Goal: Task Accomplishment & Management: Use online tool/utility

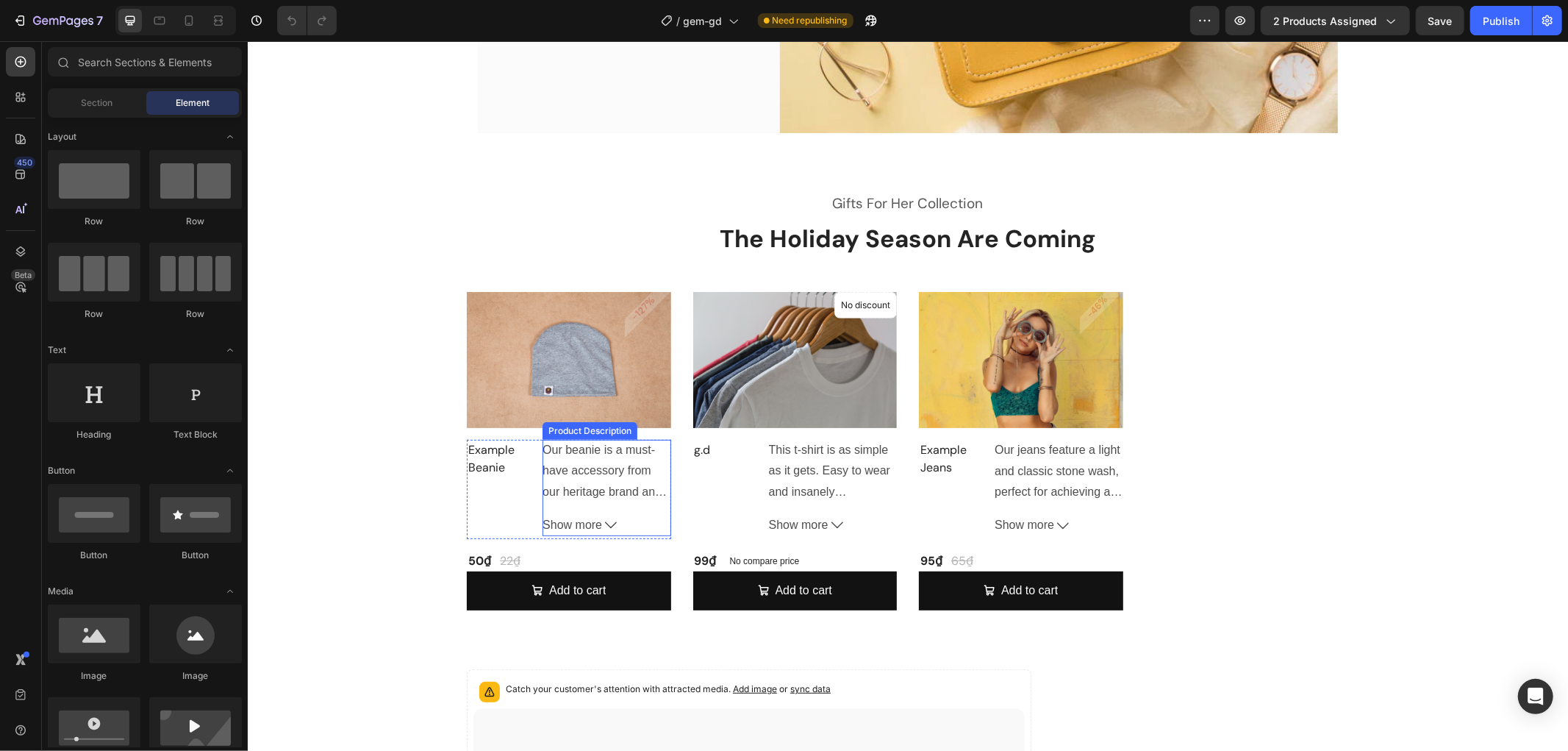
scroll to position [385, 0]
click at [559, 317] on img at bounding box center [568, 358] width 205 height 136
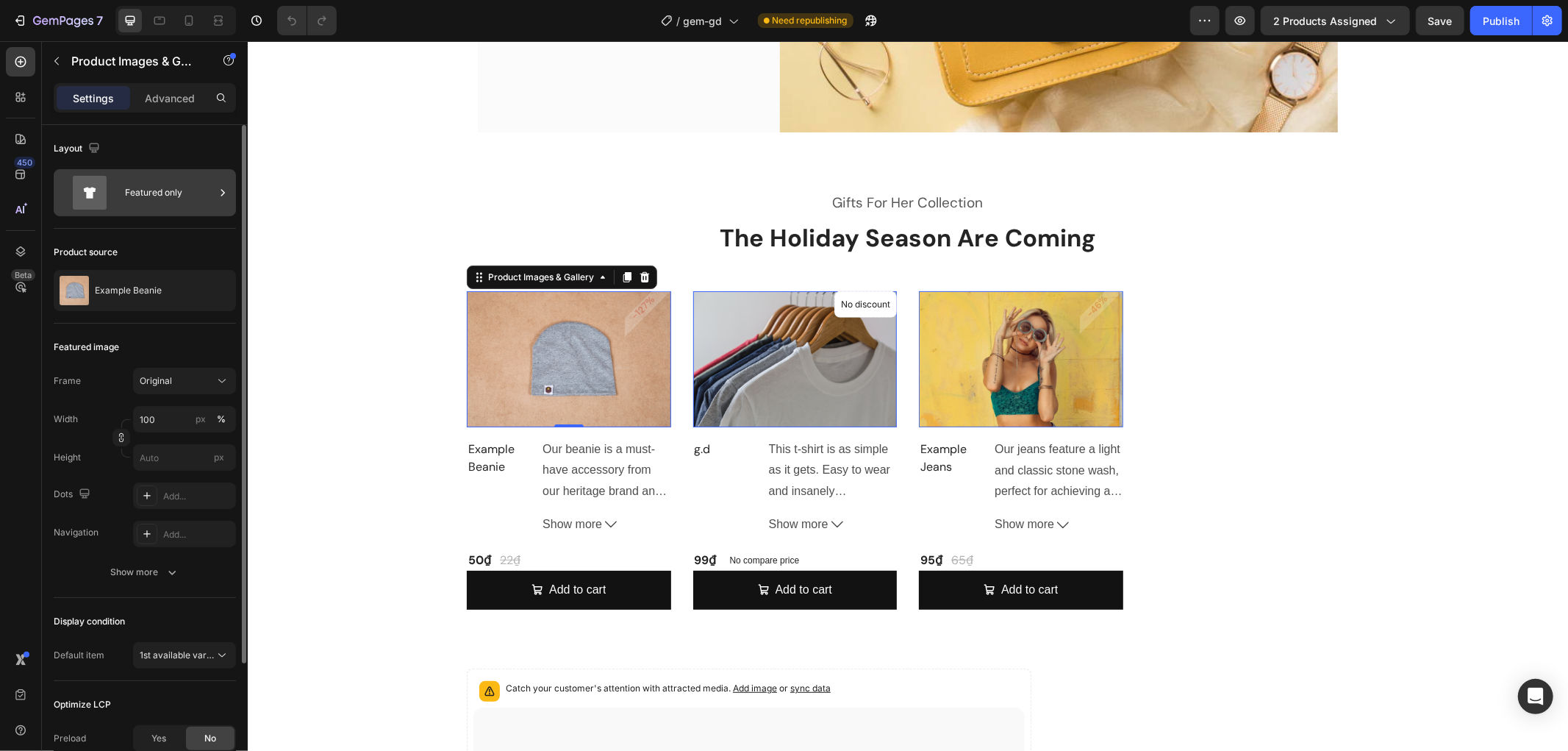
click at [130, 189] on div "Featured only" at bounding box center [170, 192] width 90 height 34
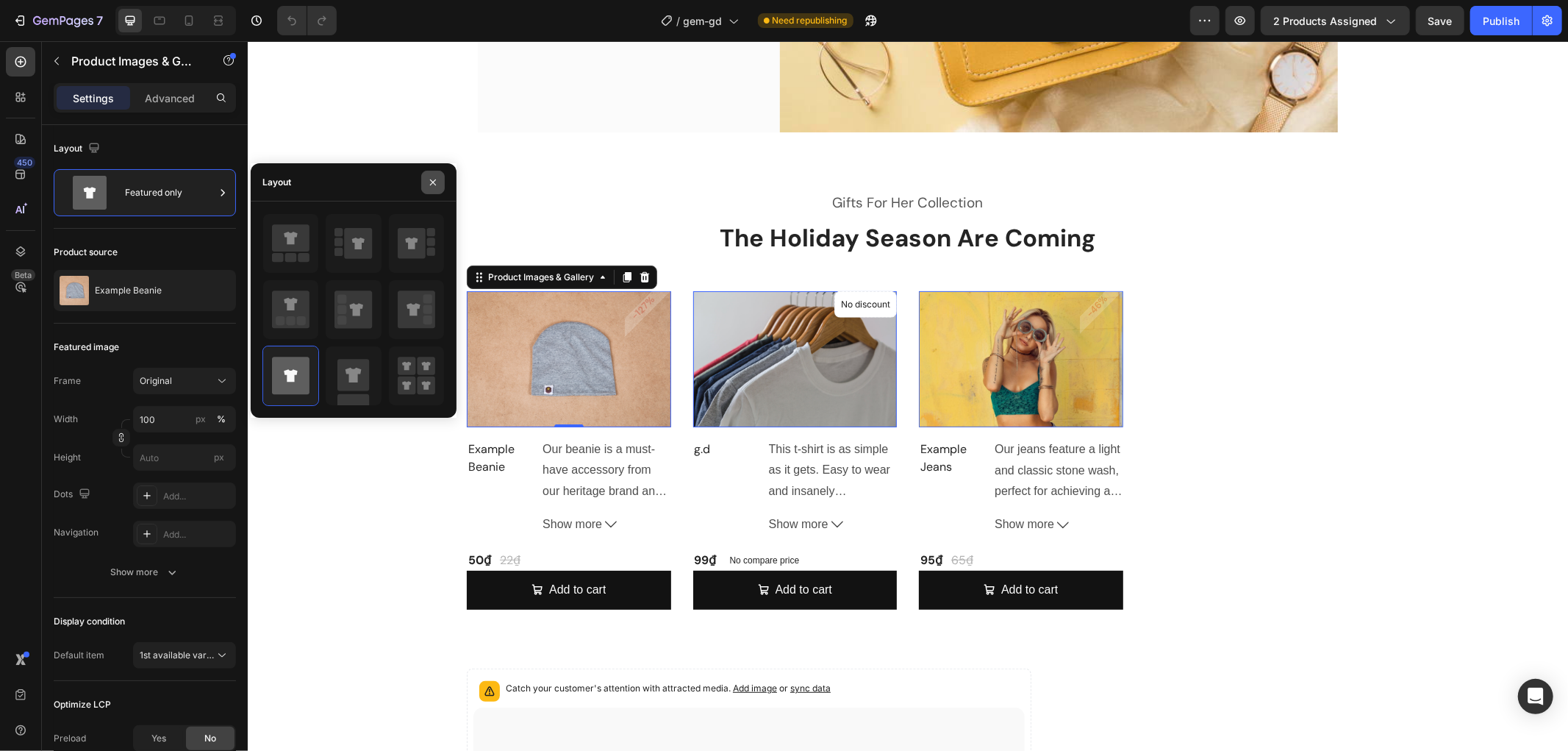
click at [439, 184] on button "button" at bounding box center [433, 182] width 24 height 24
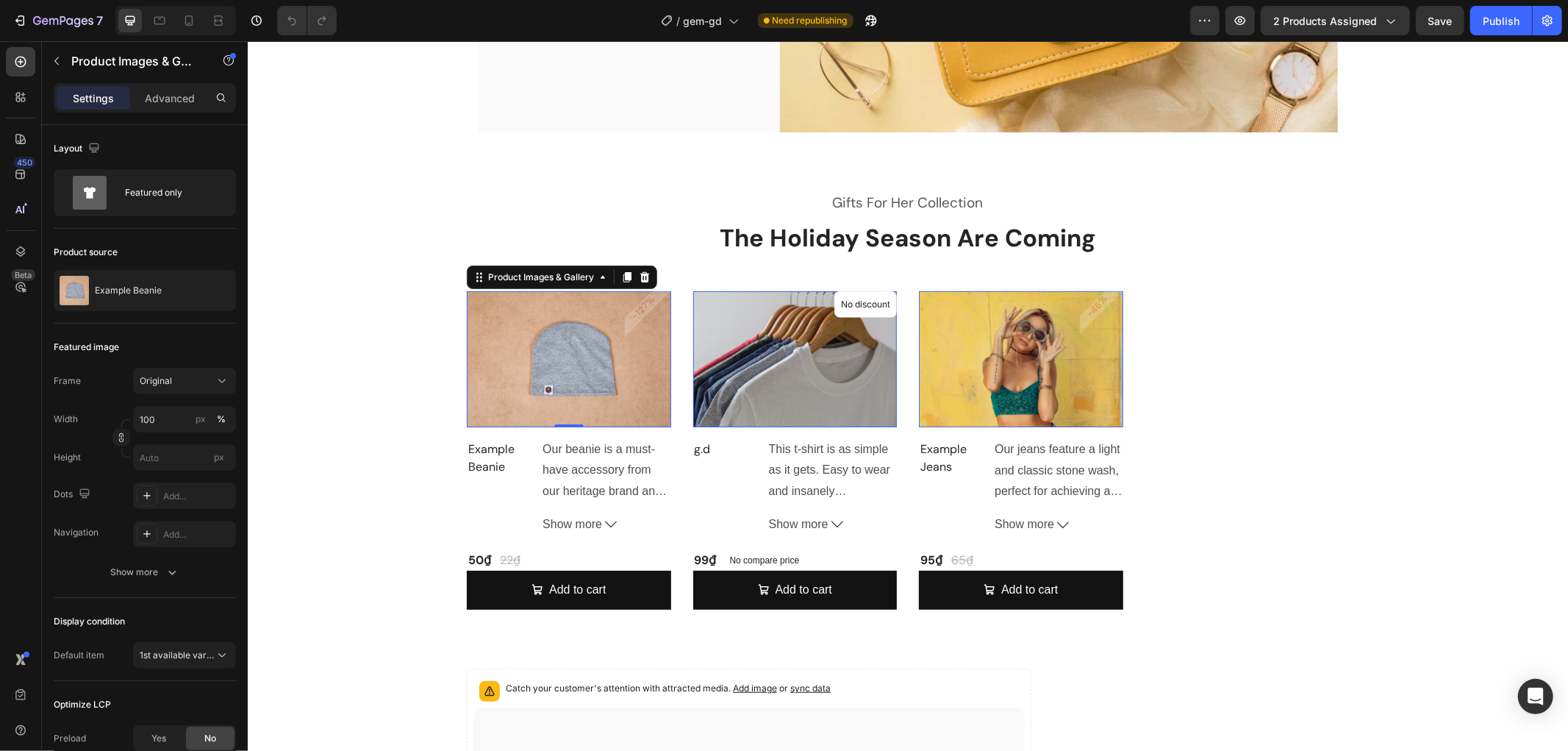
click at [581, 339] on img at bounding box center [568, 358] width 205 height 136
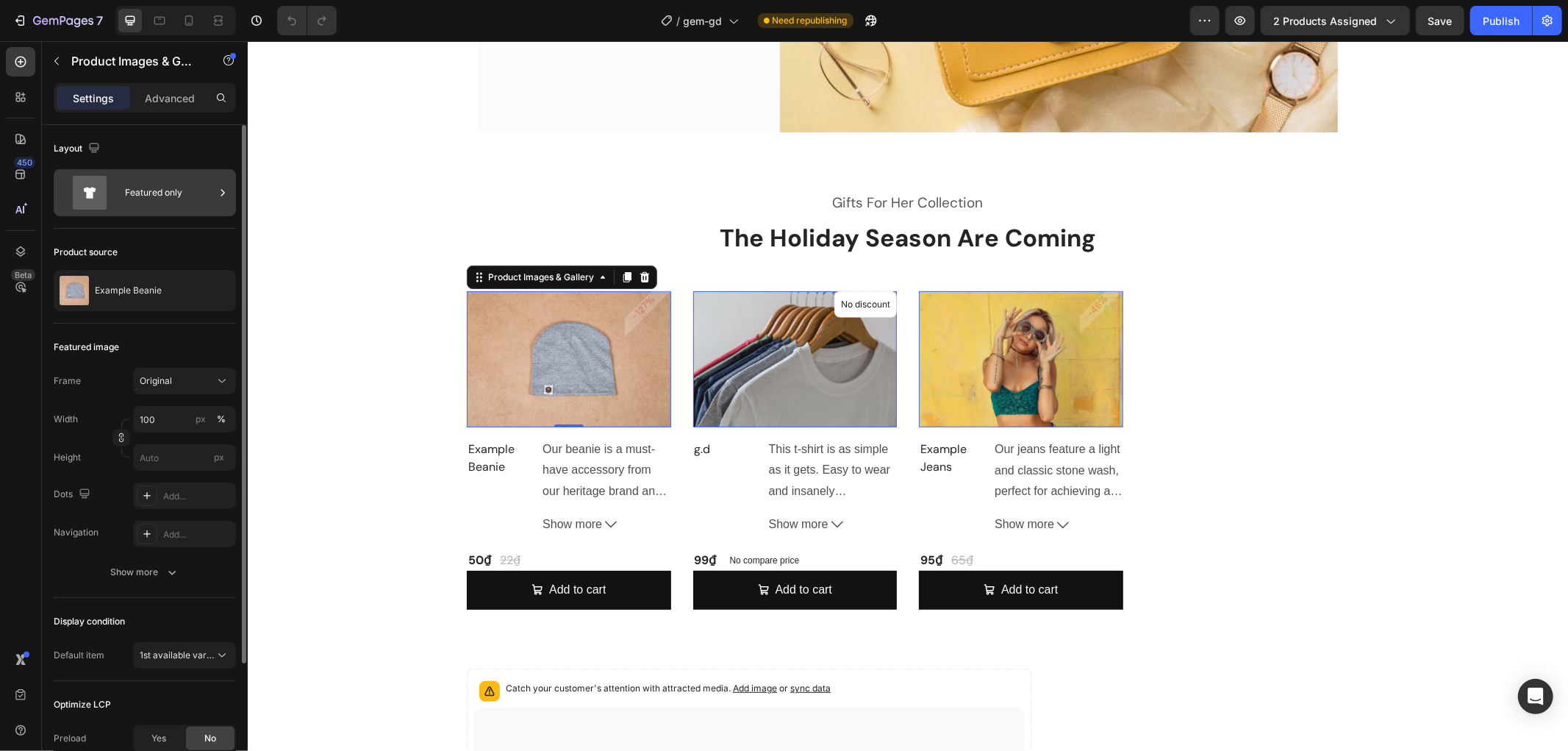
click at [173, 187] on div "Featured only" at bounding box center [170, 192] width 90 height 34
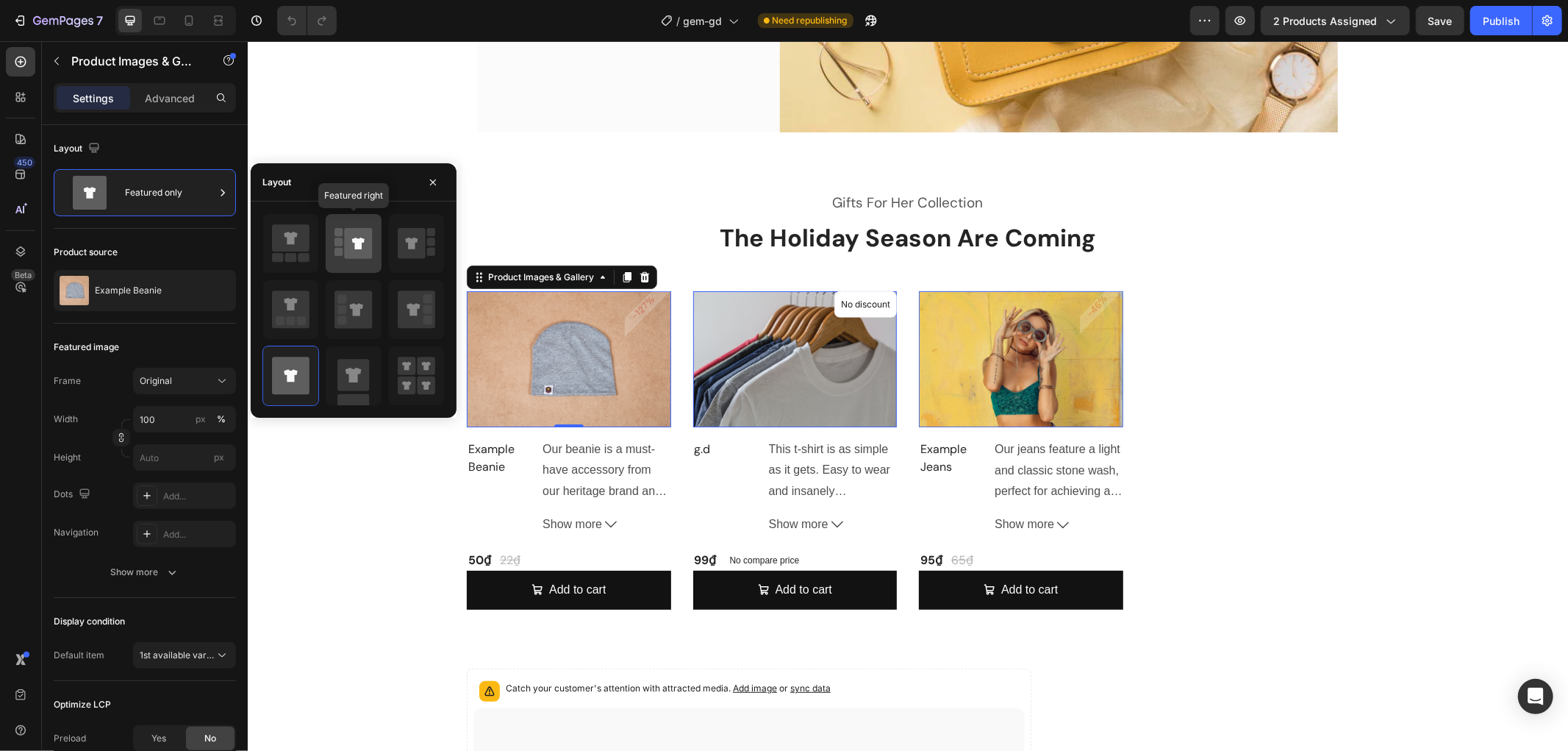
click at [353, 241] on icon at bounding box center [358, 243] width 12 height 11
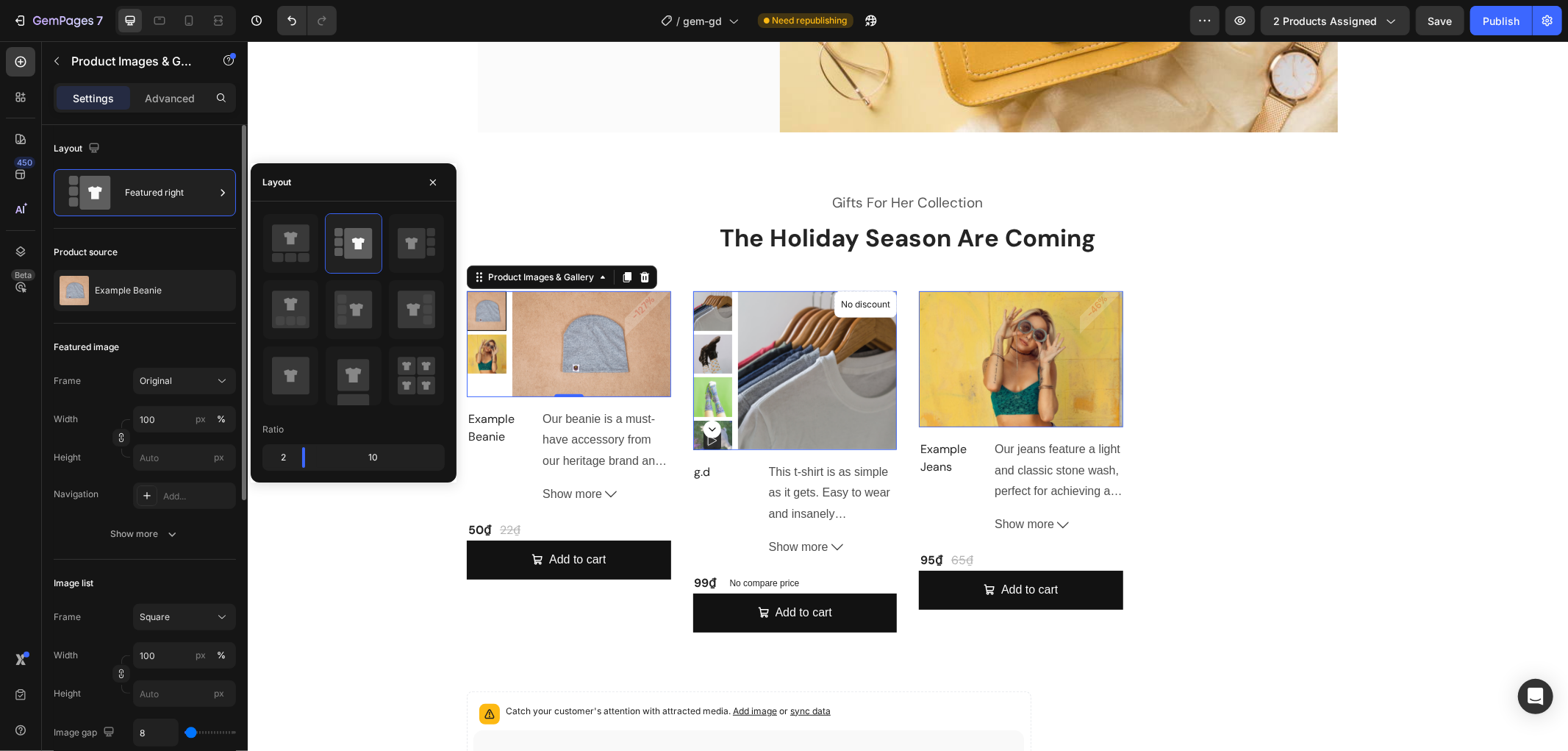
click at [157, 339] on div "Featured image" at bounding box center [144, 346] width 183 height 24
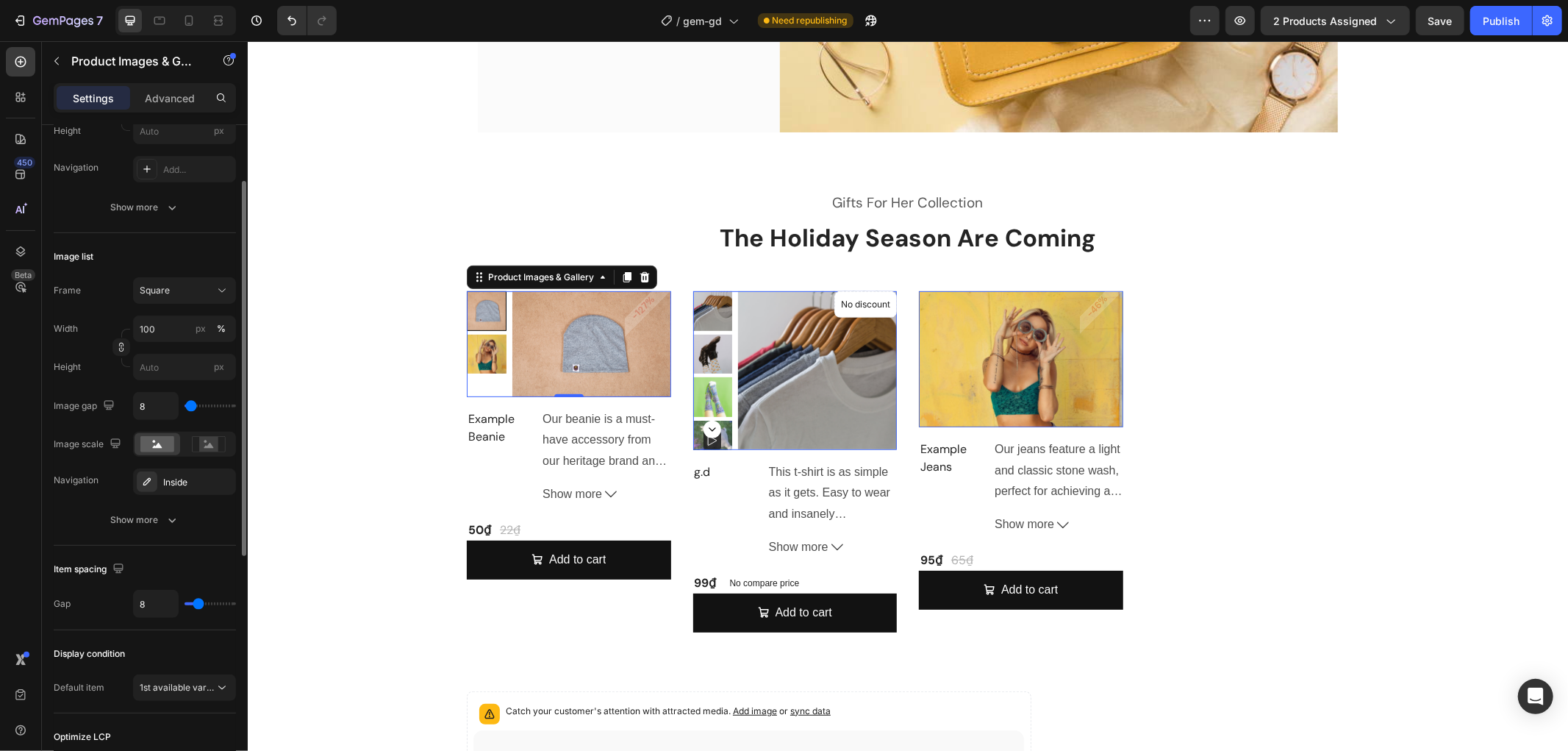
scroll to position [408, 0]
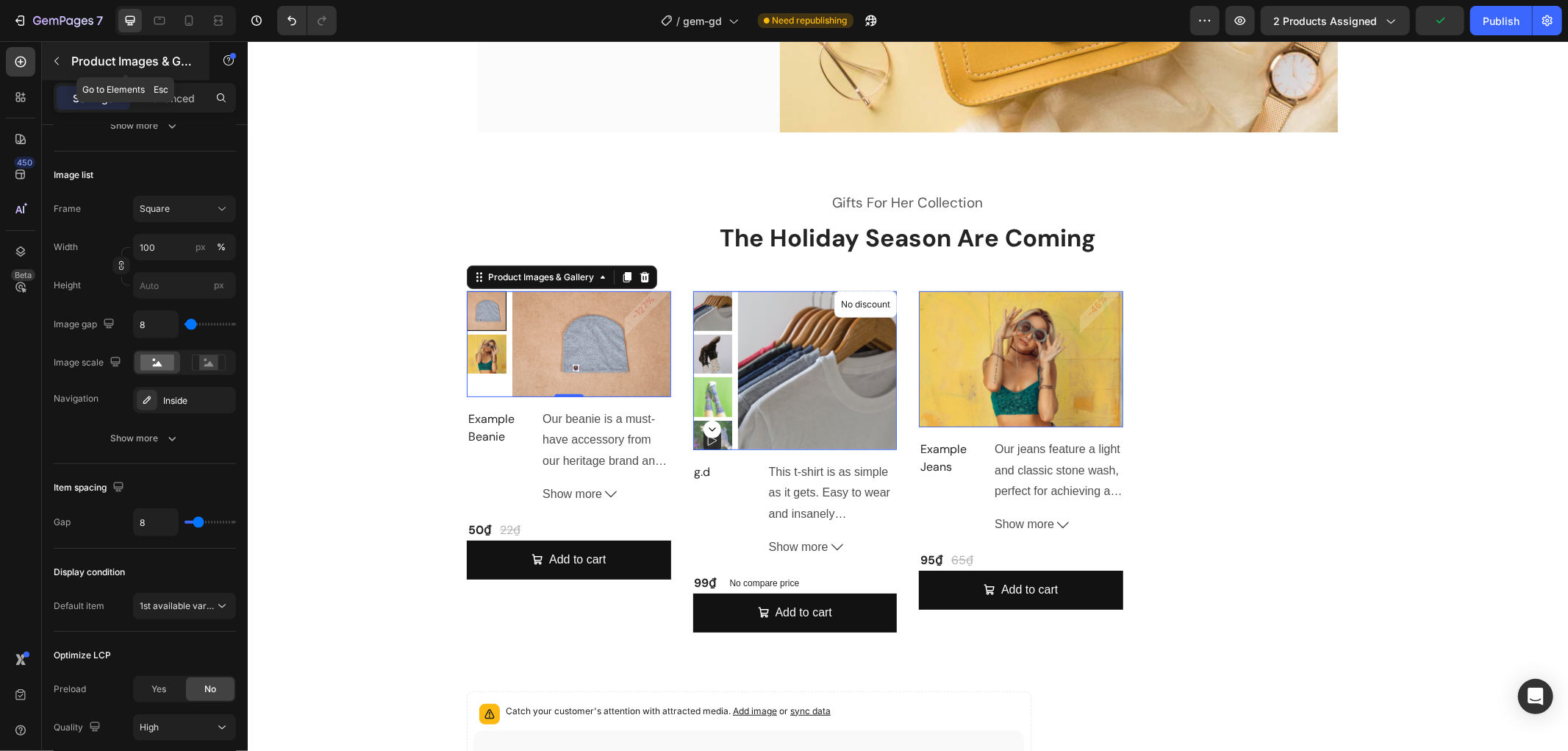
click at [66, 56] on button "button" at bounding box center [56, 60] width 24 height 24
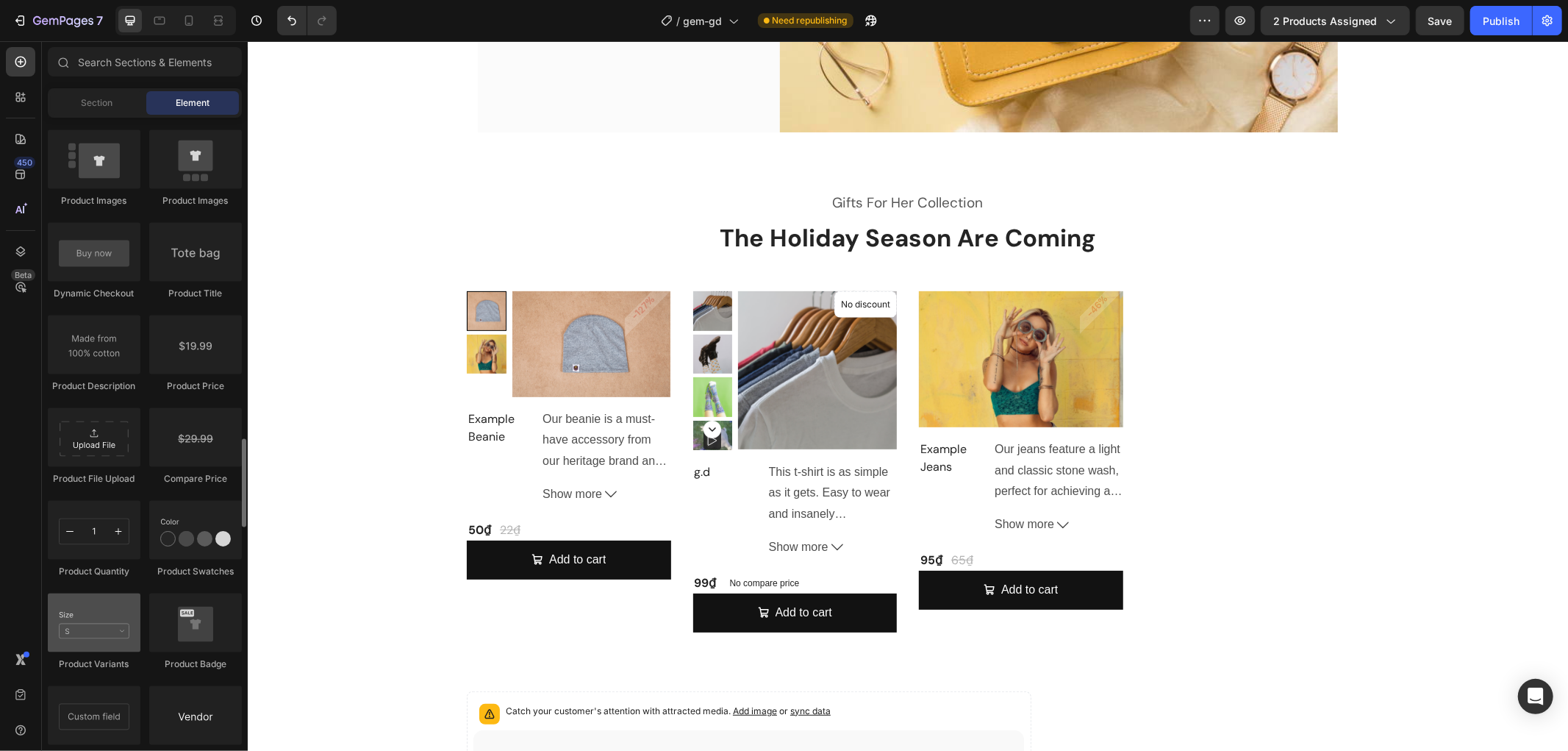
scroll to position [2267, 0]
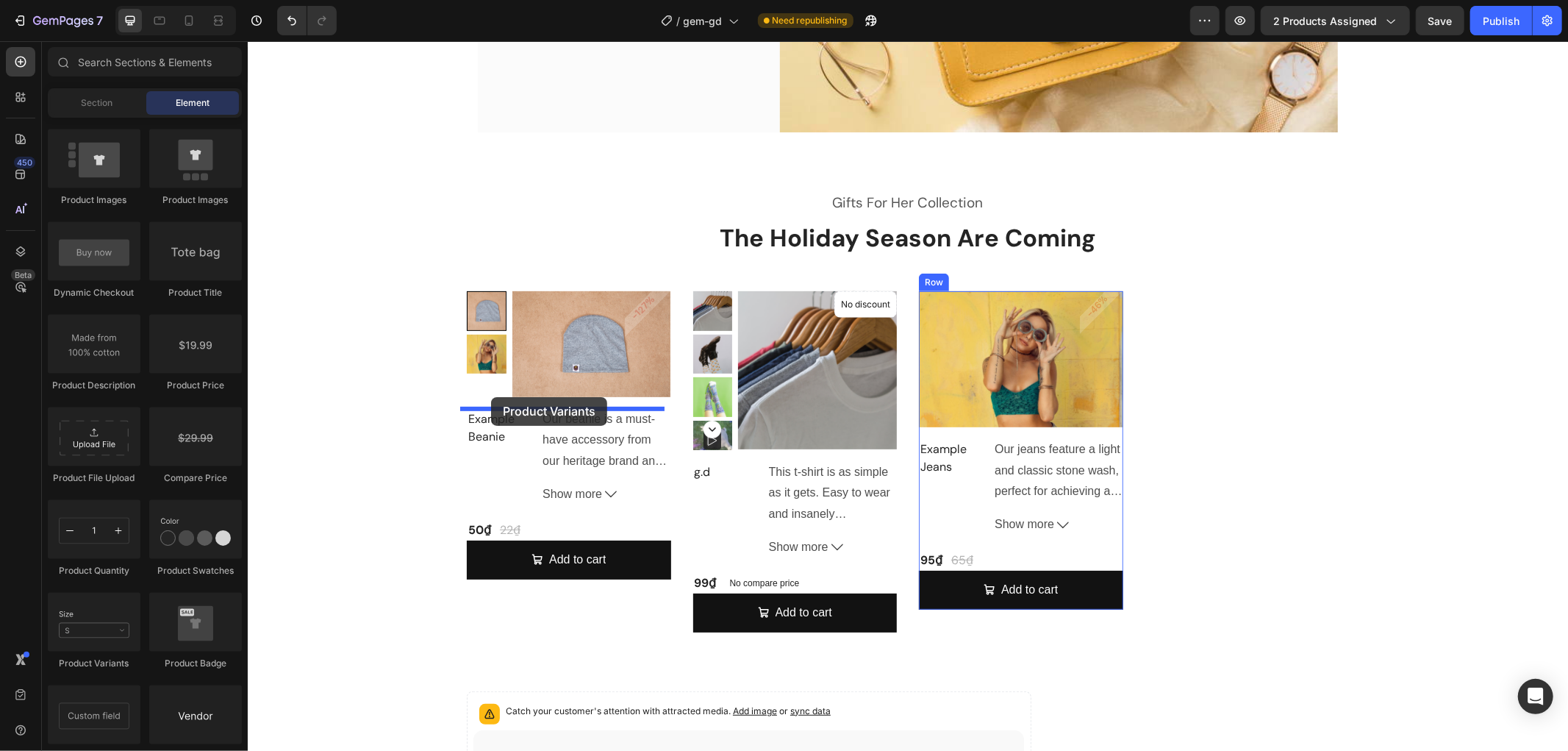
drag, startPoint x: 336, startPoint y: 681, endPoint x: 491, endPoint y: 395, distance: 325.3
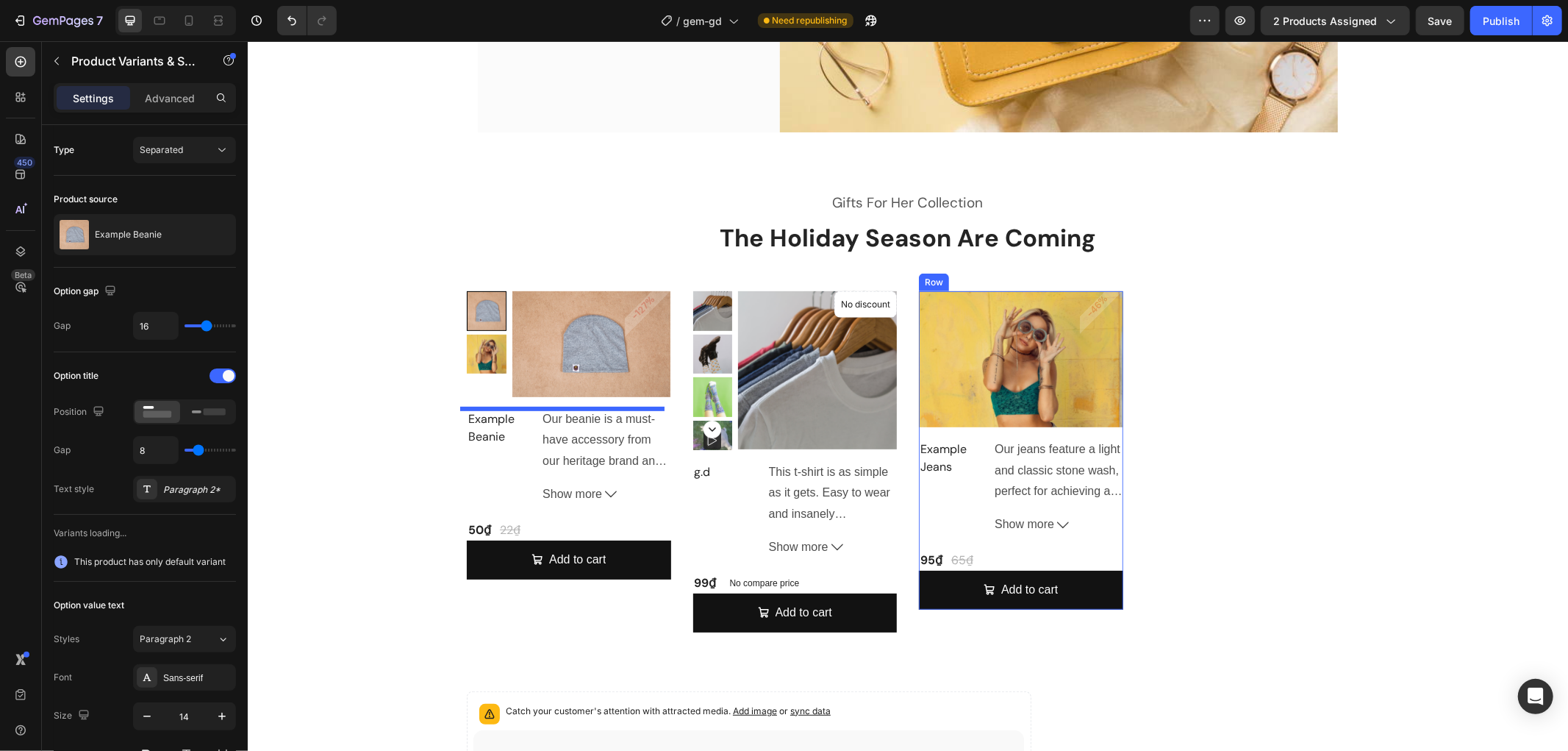
select select "Unisex"
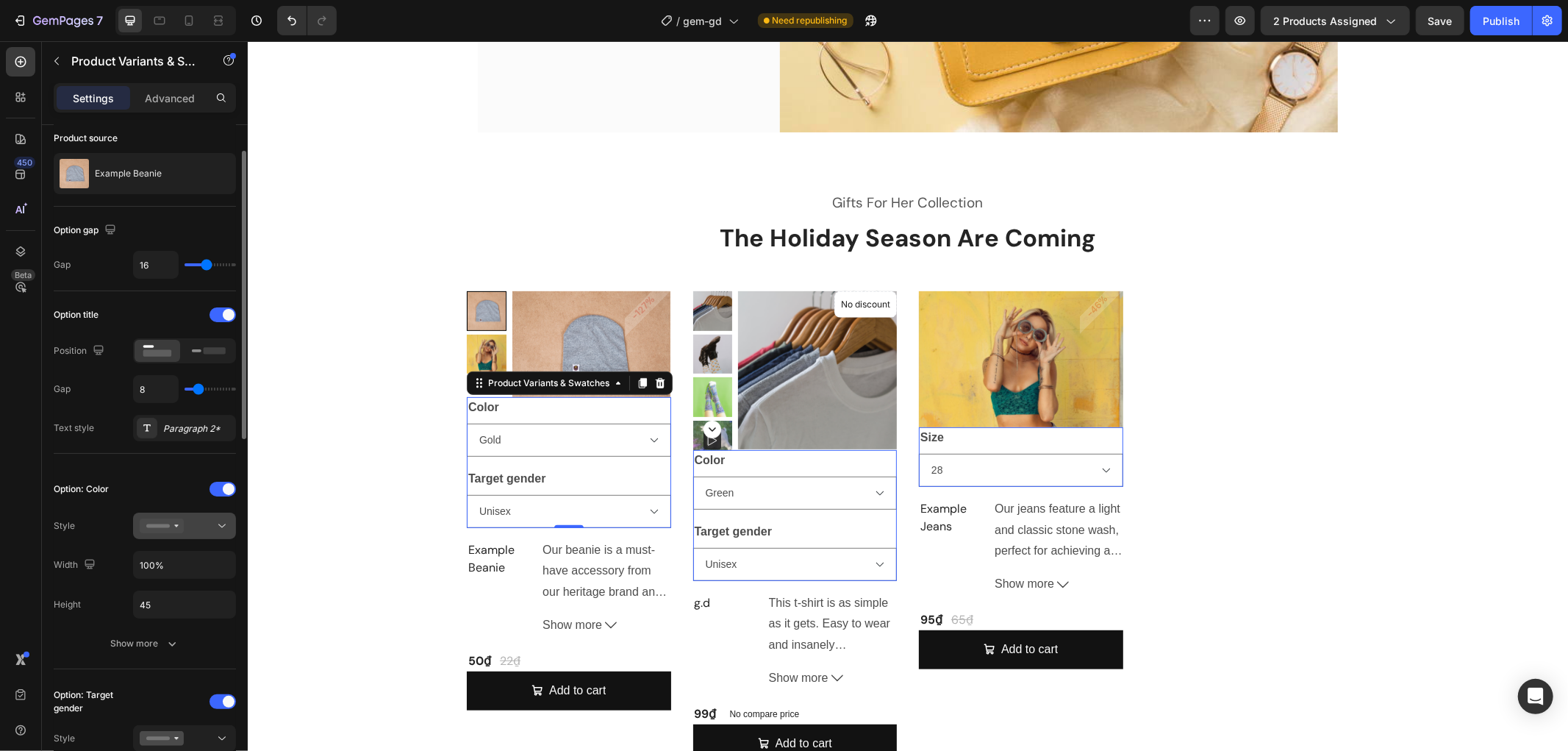
scroll to position [62, 0]
click at [204, 526] on div at bounding box center [184, 525] width 90 height 15
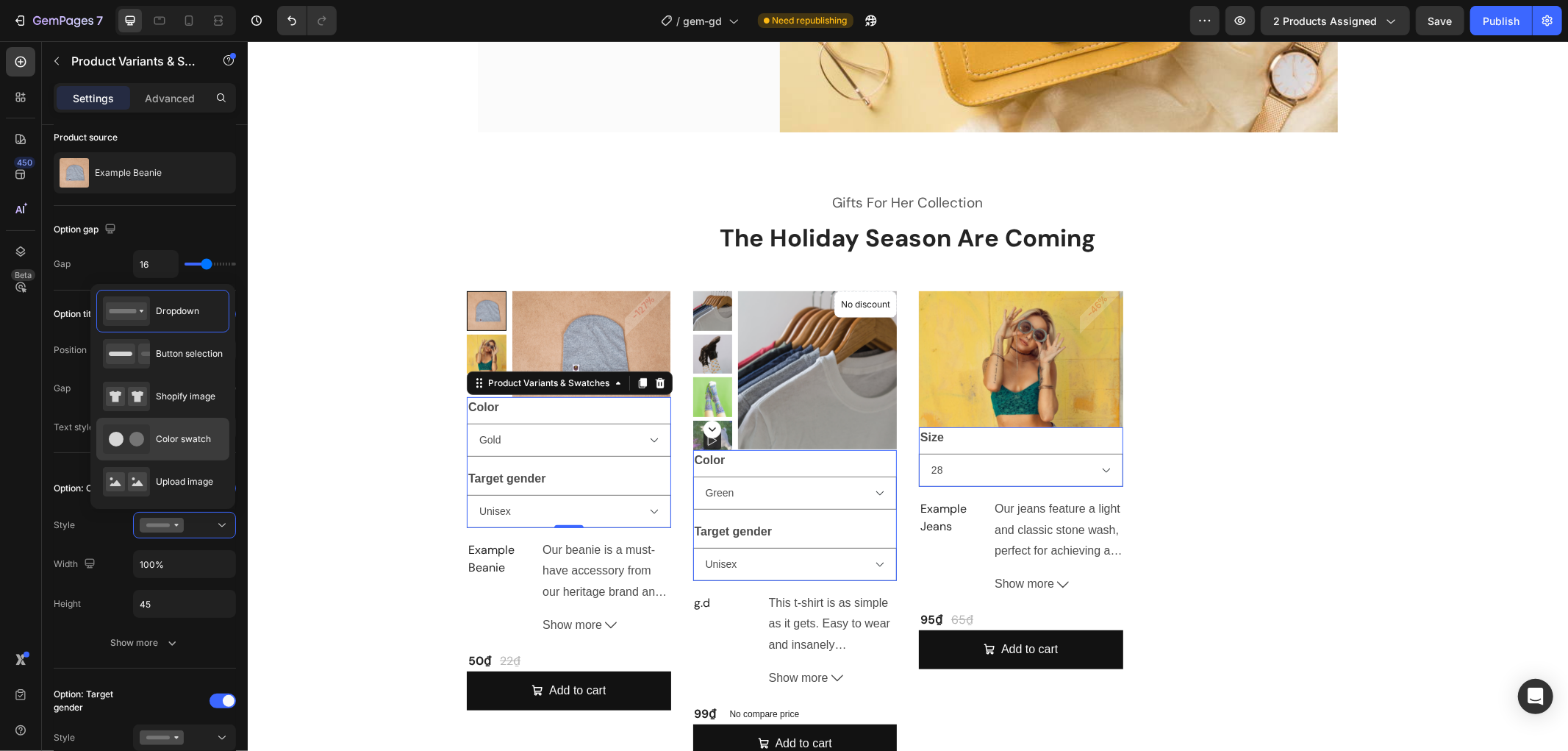
click at [163, 428] on div "Color swatch" at bounding box center [157, 439] width 108 height 30
type input "45"
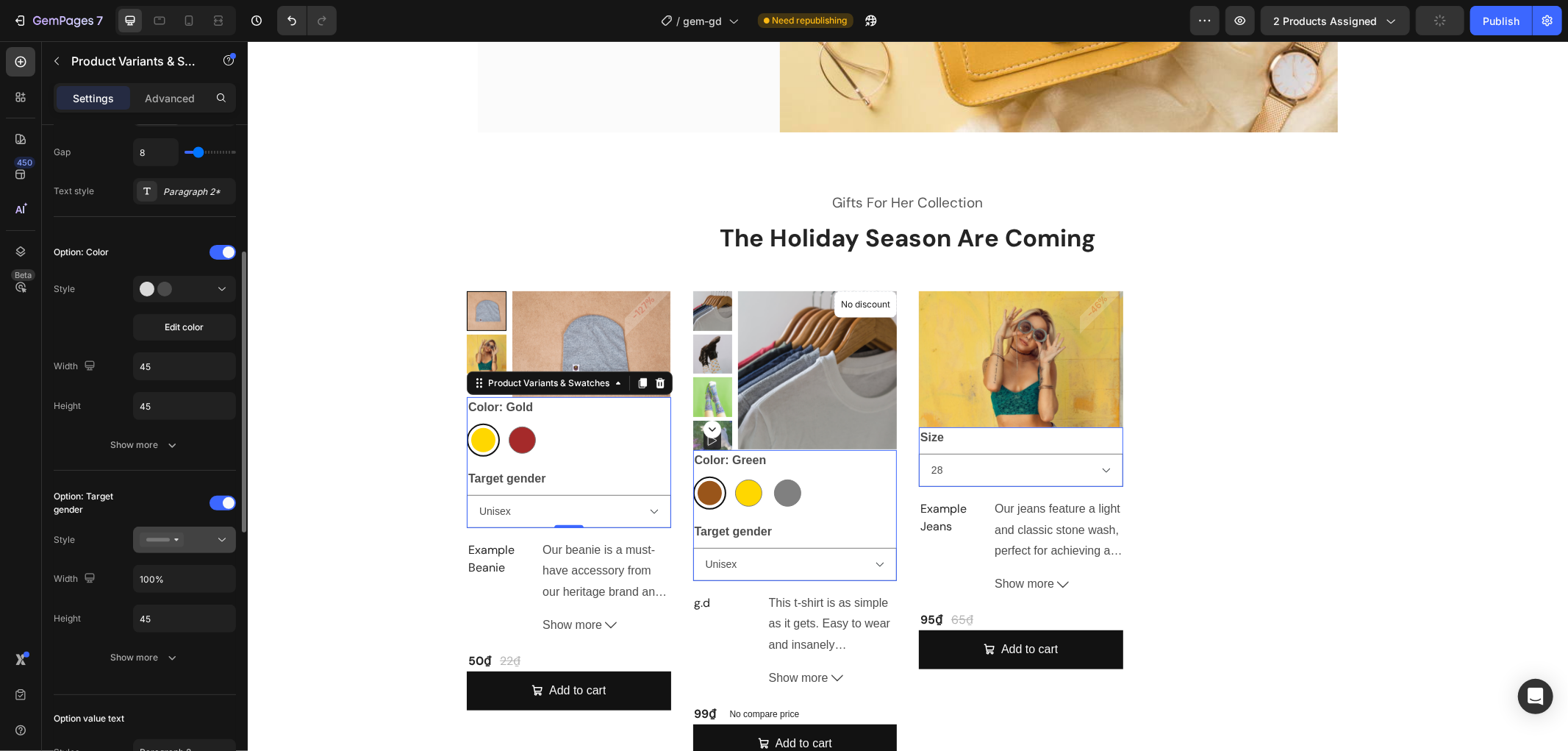
scroll to position [298, 0]
click at [179, 534] on icon at bounding box center [162, 539] width 44 height 15
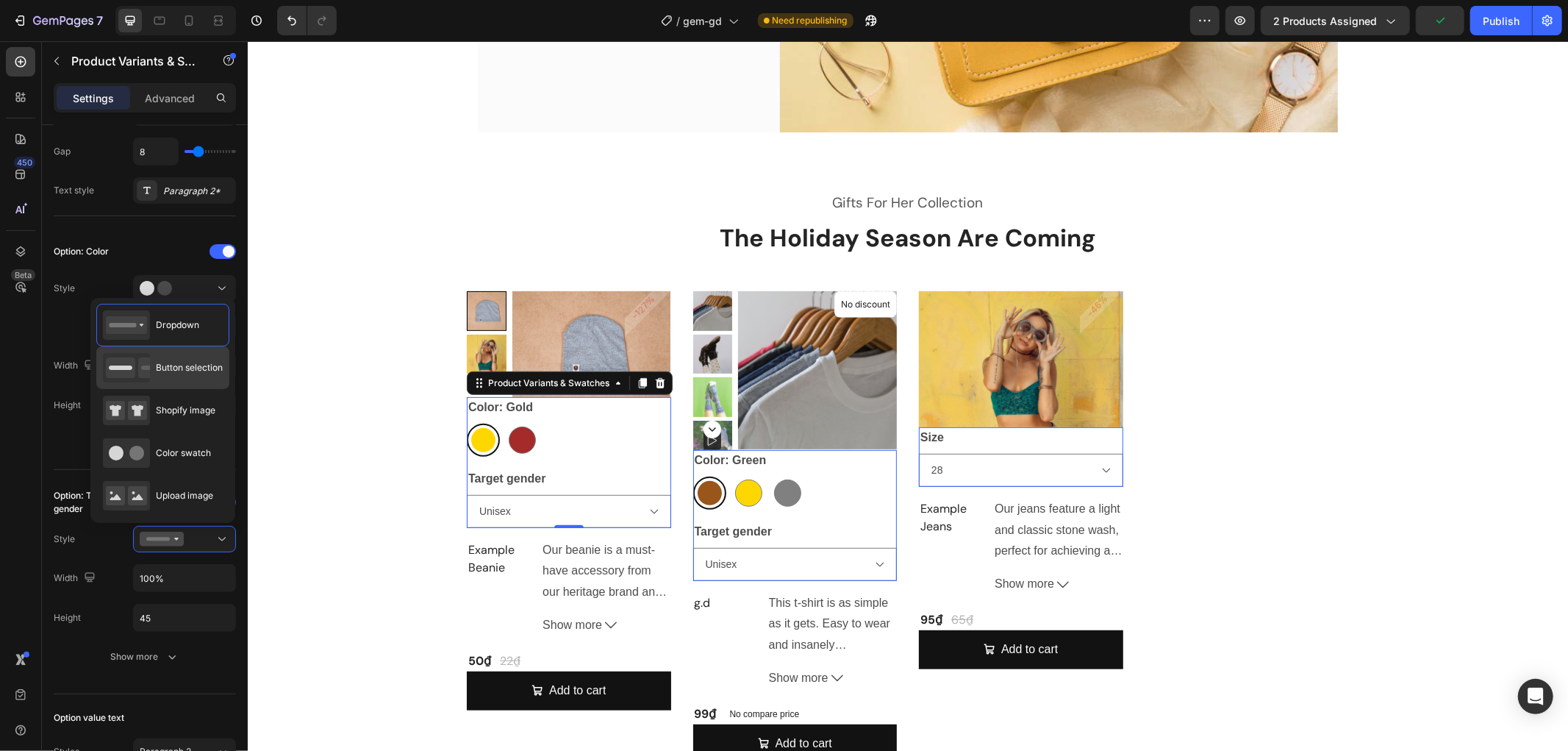
click at [181, 373] on span "Button selection" at bounding box center [189, 367] width 67 height 13
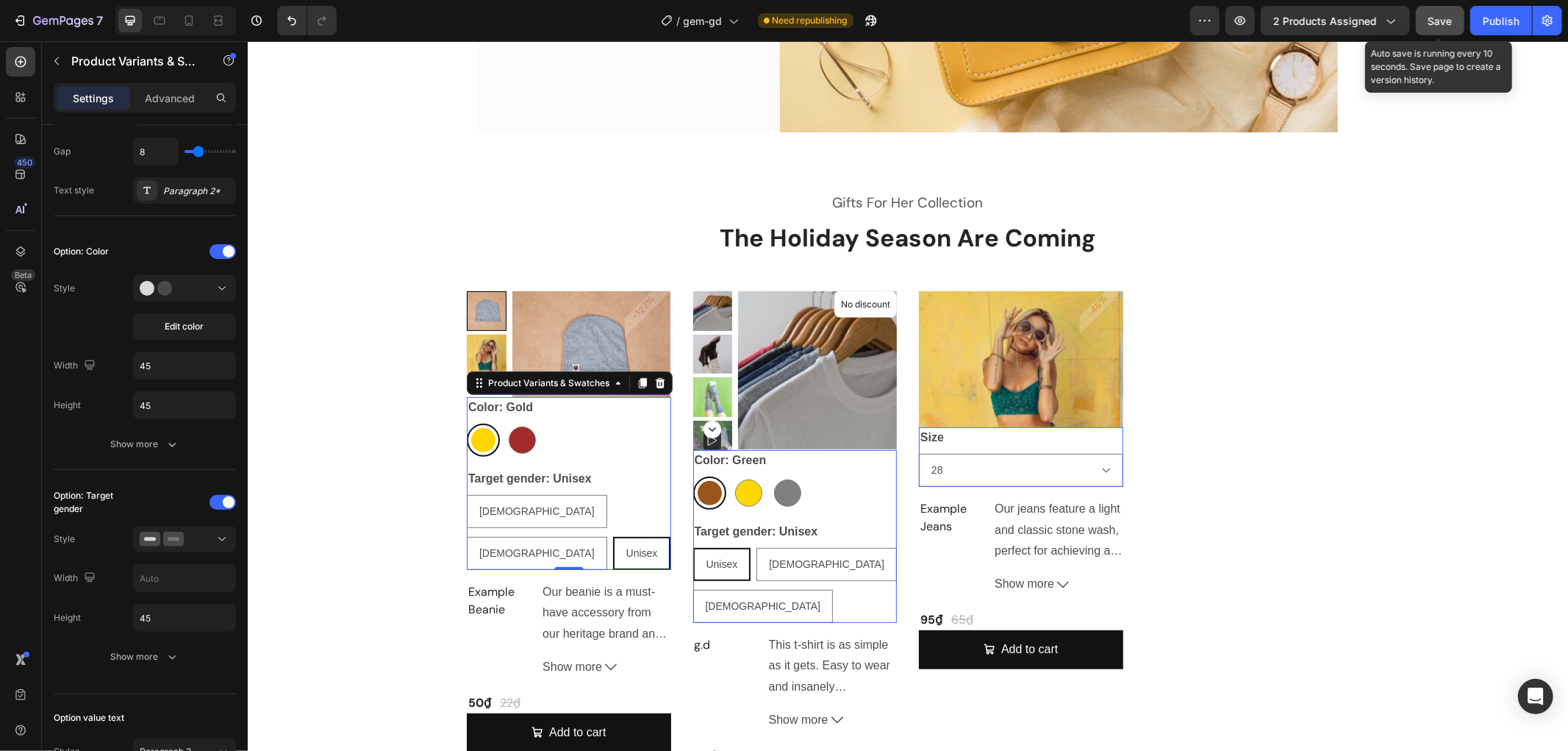
click at [1456, 20] on button "Save" at bounding box center [1440, 21] width 48 height 30
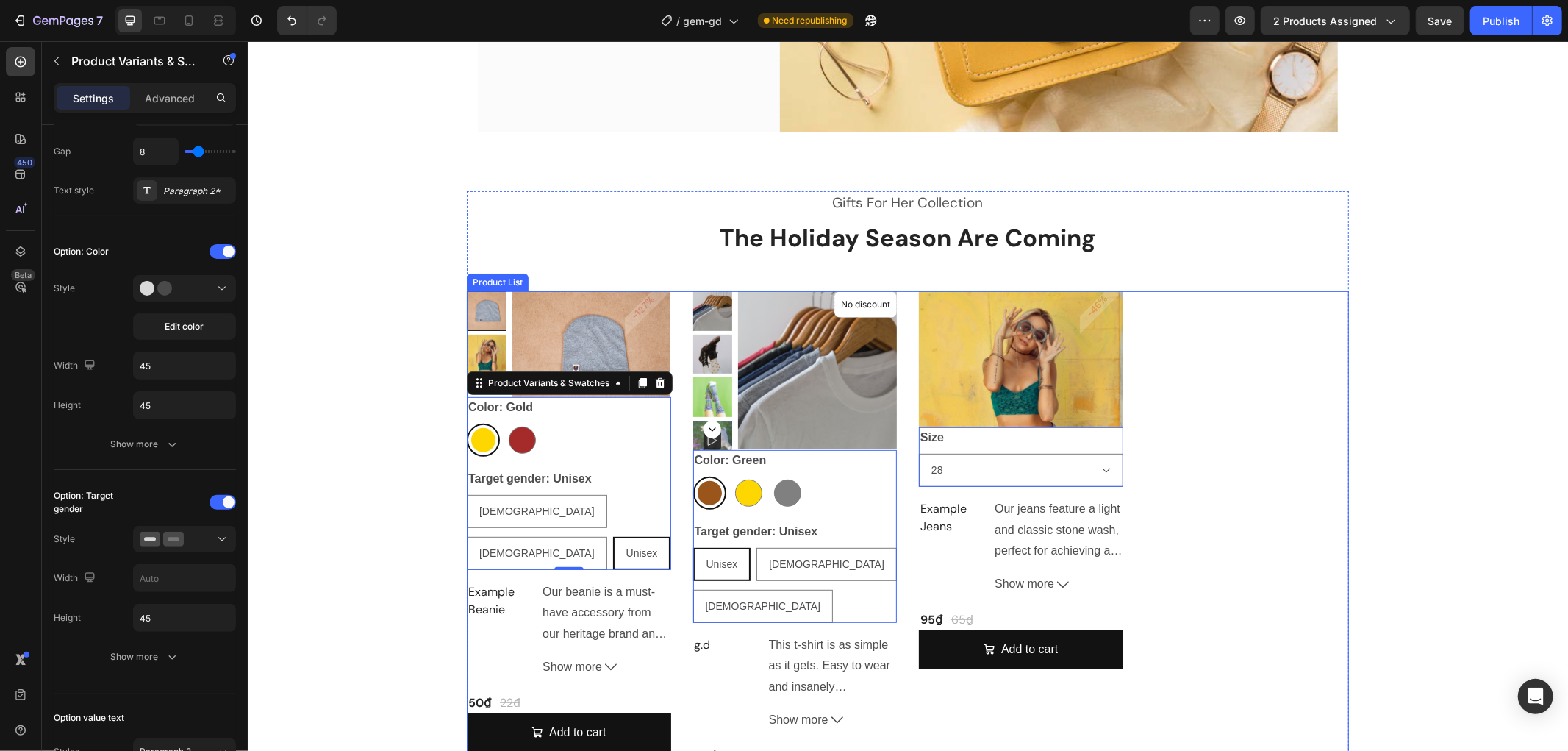
click at [1223, 433] on div "Product Images & Gallery Color: Gold Gold Gold Brown Brown Target gender: Unise…" at bounding box center [906, 547] width 882 height 514
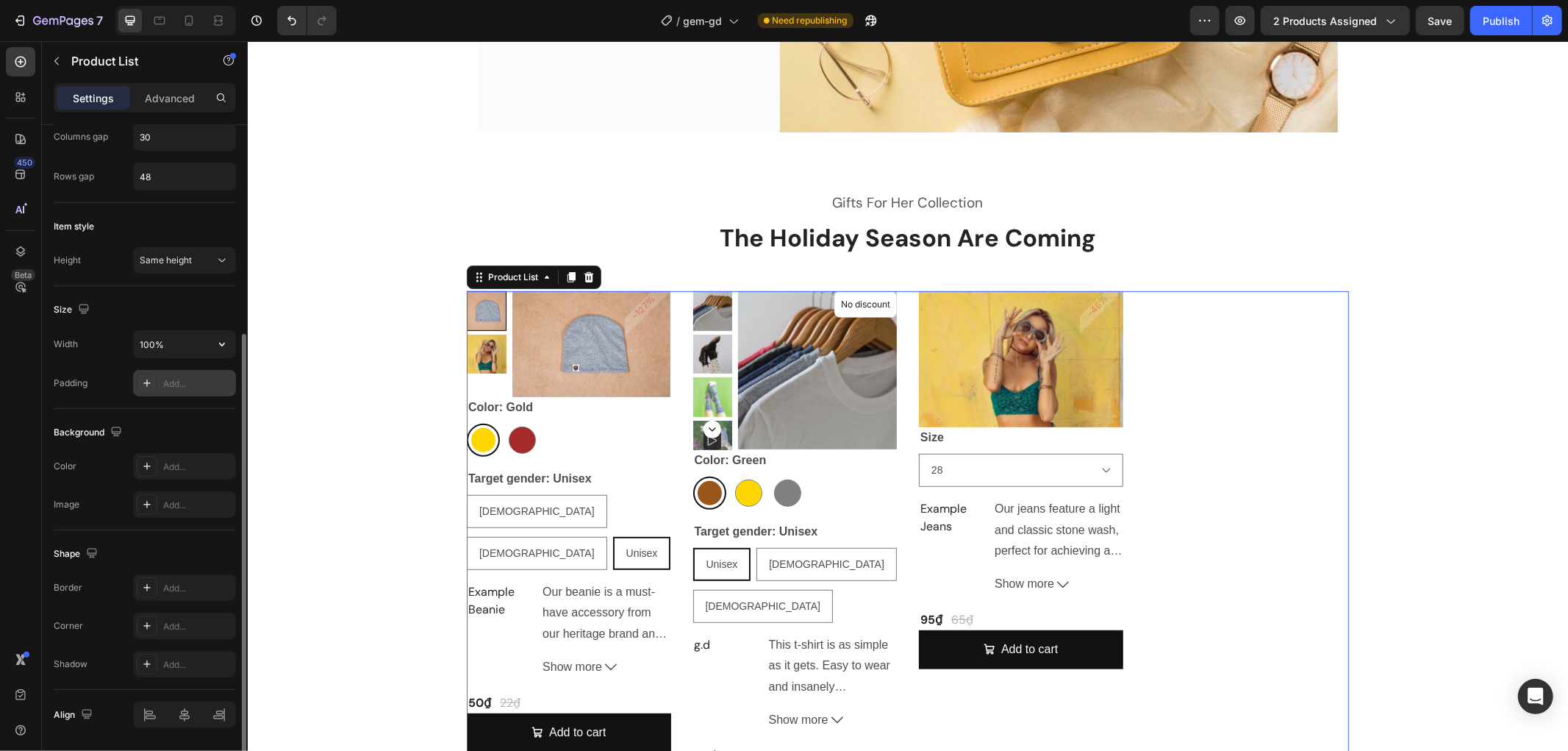
scroll to position [375, 0]
